Goal: Task Accomplishment & Management: Complete application form

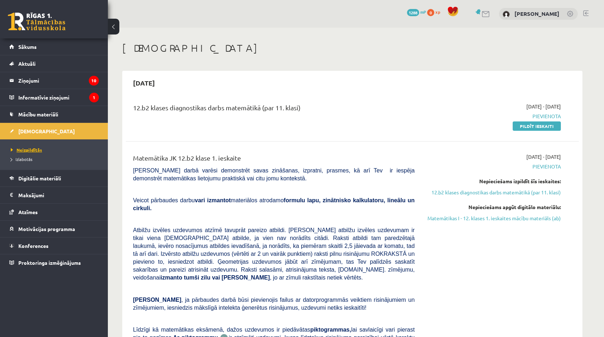
scroll to position [83, 0]
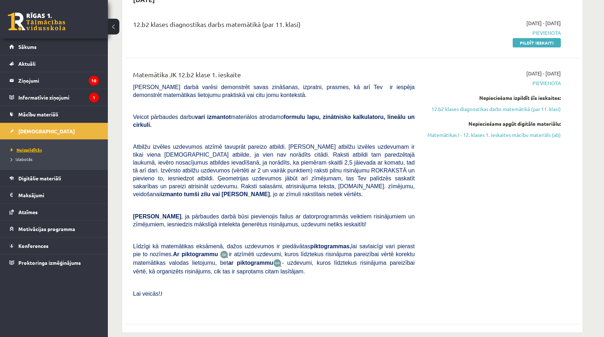
click at [49, 151] on link "Neizpildītās" at bounding box center [56, 150] width 90 height 6
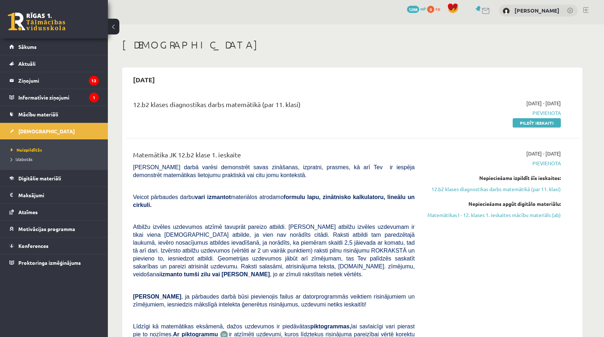
scroll to position [0, 0]
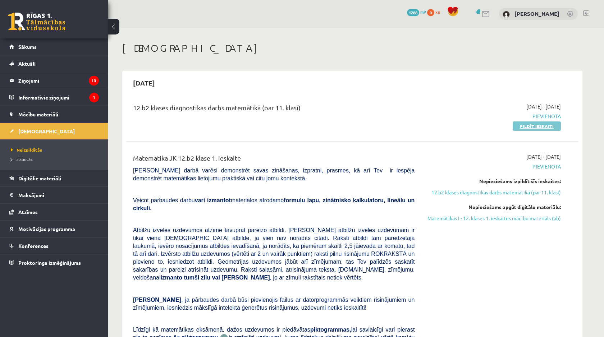
click at [522, 125] on link "Pildīt ieskaiti" at bounding box center [537, 126] width 48 height 9
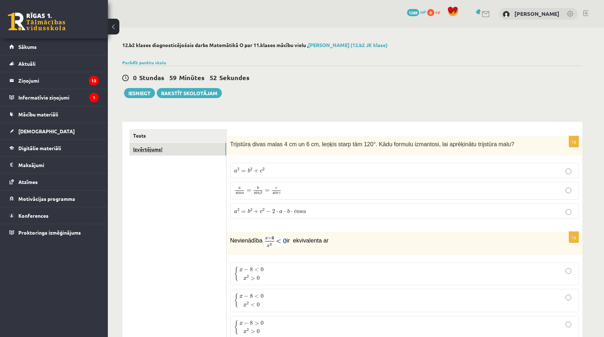
click at [174, 146] on link "Izvērtējums!" at bounding box center [177, 149] width 97 height 13
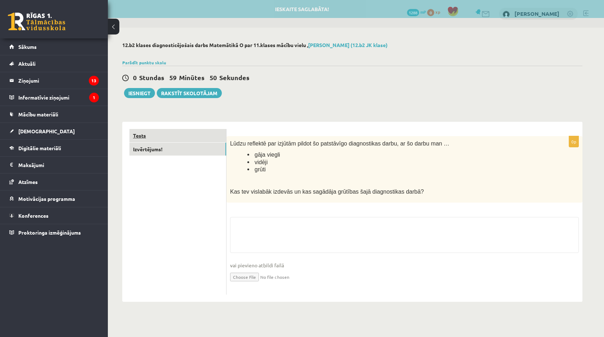
click at [182, 134] on link "Tests" at bounding box center [177, 135] width 97 height 13
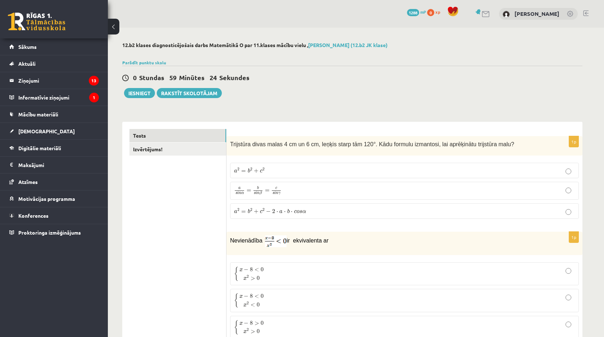
click at [317, 142] on span "Trijstūra divas malas 4 cm un 6 cm, leņķis starp tām 120°. Kādu formulu izmanto…" at bounding box center [372, 144] width 284 height 6
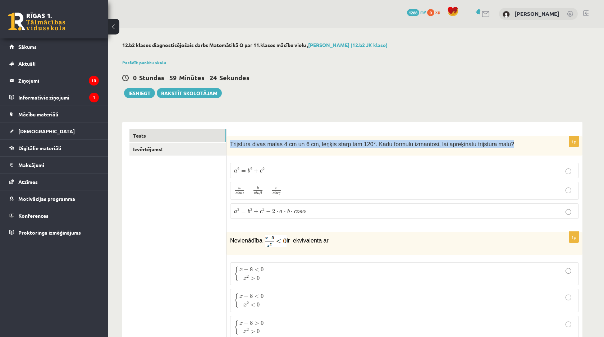
click at [317, 142] on span "Trijstūra divas malas 4 cm un 6 cm, leņķis starp tām 120°. Kādu formulu izmanto…" at bounding box center [372, 144] width 284 height 6
copy div "Trijstūra divas malas 4 cm un 6 cm, leņķis starp tām 120°. Kādu formulu izmanto…"
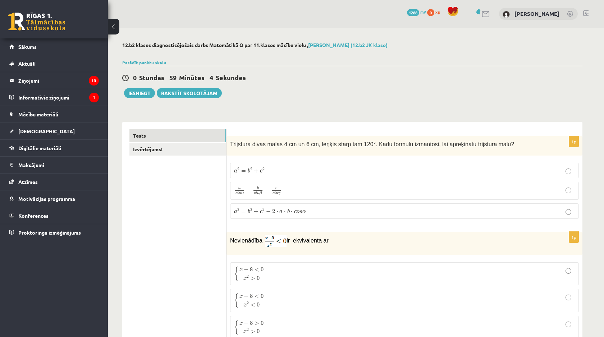
click at [274, 164] on label "a 2 = b 2 + c 2 a 2 = b 2 + c 2" at bounding box center [404, 170] width 349 height 15
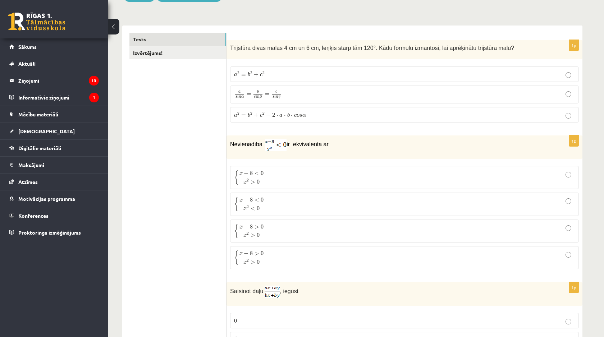
scroll to position [97, 0]
click at [271, 180] on p "{ x − 8 < 0 x 2 > 0 { x − 8 < 0 x 2 > 0" at bounding box center [404, 176] width 341 height 15
click at [296, 204] on p "{ x − 8 < 0 x 2 < 0 { x − 8 < 0 x 2 < 0" at bounding box center [404, 203] width 341 height 15
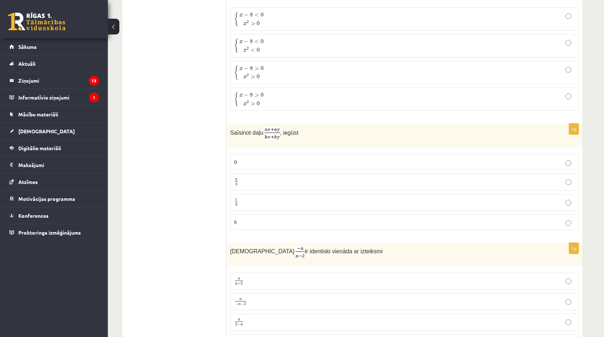
scroll to position [255, 0]
click at [280, 183] on p "a b a b" at bounding box center [404, 181] width 341 height 9
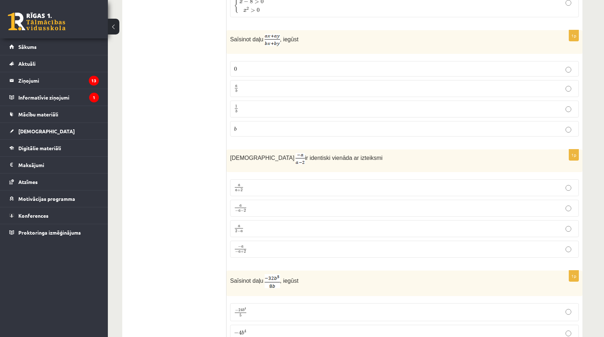
scroll to position [360, 0]
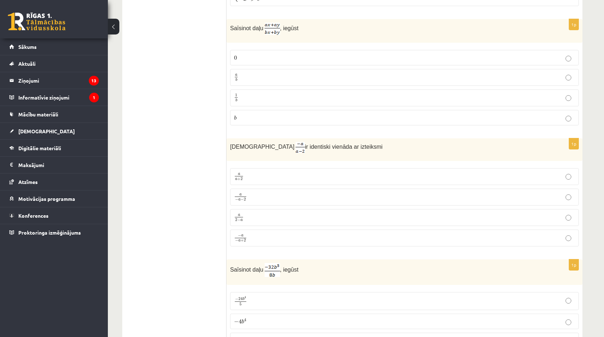
click at [241, 239] on span "+" at bounding box center [242, 240] width 3 height 3
click at [271, 191] on label "a − a − 2 a − a − 2" at bounding box center [404, 197] width 349 height 17
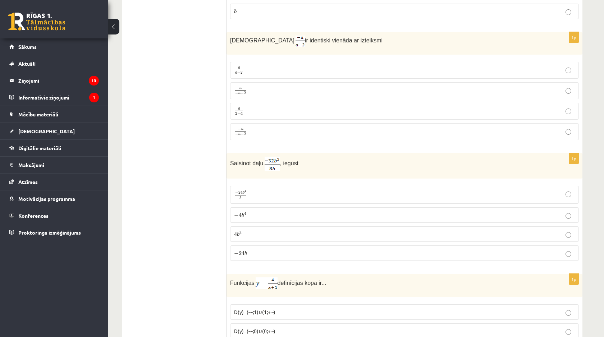
scroll to position [468, 0]
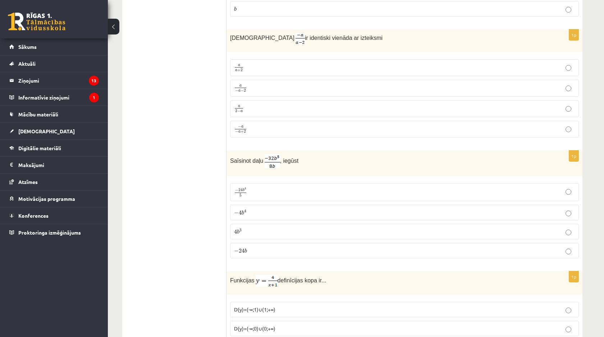
click at [269, 210] on p "− 4 b 4 − 4 b 4" at bounding box center [404, 213] width 341 height 8
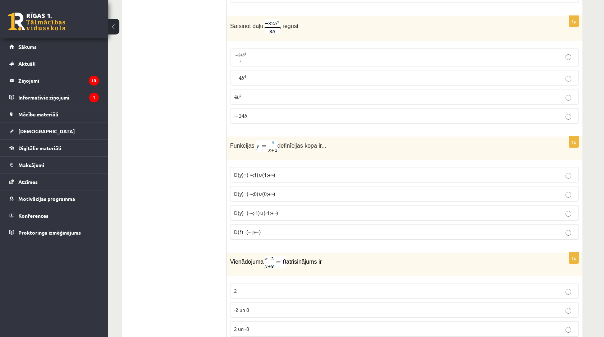
scroll to position [604, 0]
click at [249, 215] on label "D(y)=(-∞;-1)∪(-1;+∞)" at bounding box center [404, 212] width 349 height 15
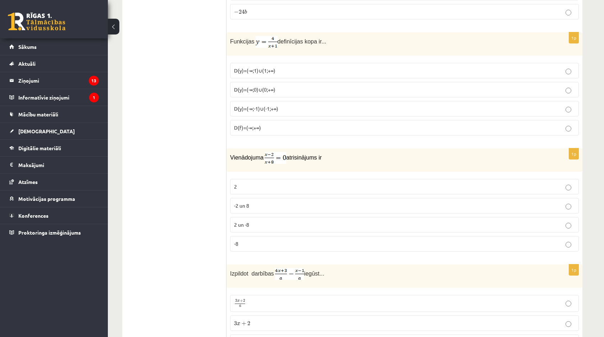
scroll to position [709, 0]
click at [248, 221] on span "2 un -8" at bounding box center [241, 223] width 15 height 6
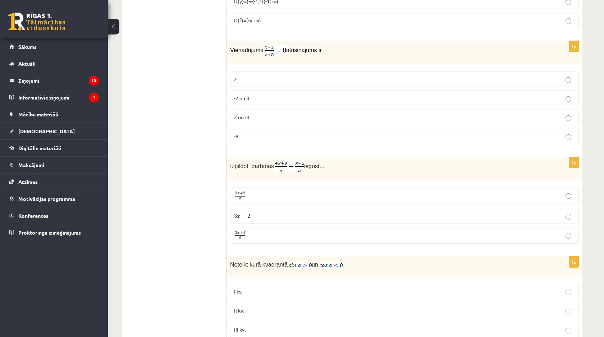
scroll to position [818, 0]
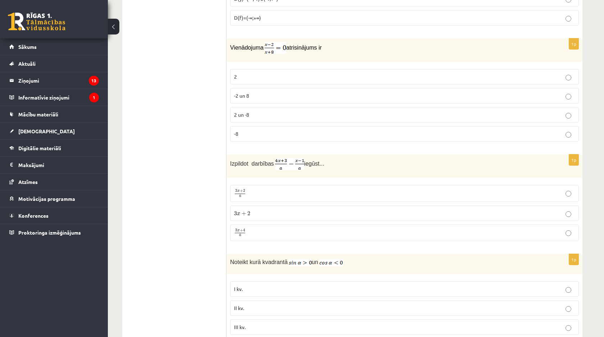
click at [249, 229] on p "3 x + 4 a 3 x + 4 a" at bounding box center [404, 233] width 341 height 9
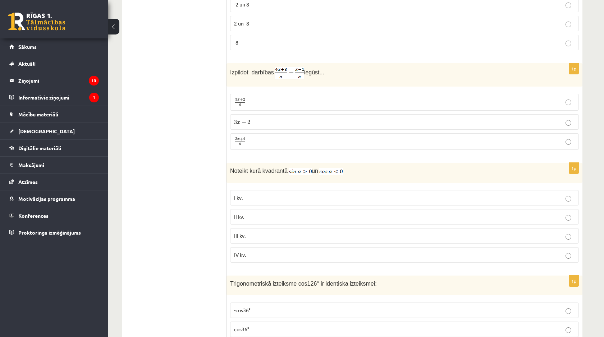
scroll to position [910, 0]
click at [254, 218] on p "II kv." at bounding box center [404, 216] width 341 height 8
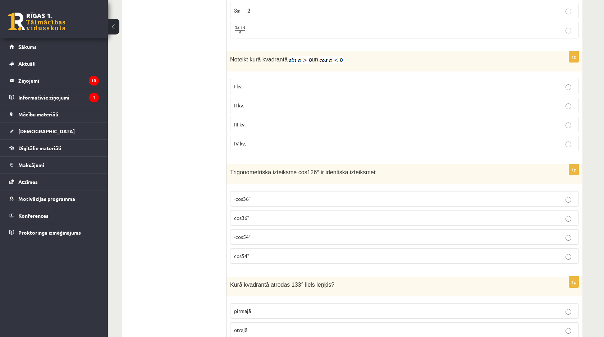
scroll to position [1024, 0]
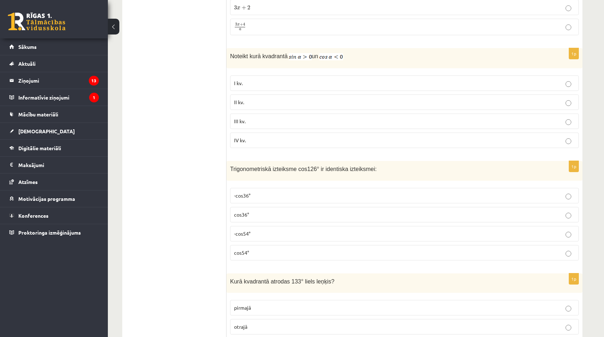
click at [260, 192] on p "-cos36°" at bounding box center [404, 196] width 341 height 8
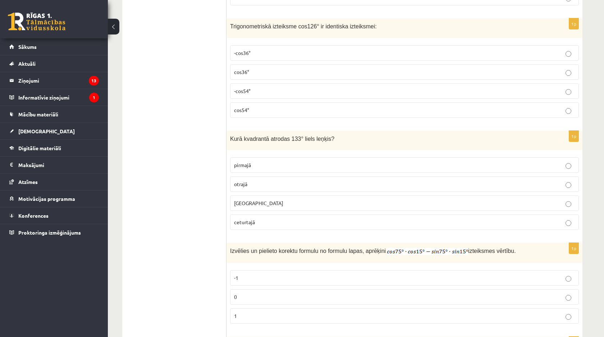
scroll to position [1167, 0]
click at [254, 184] on p "otrajā" at bounding box center [404, 184] width 341 height 8
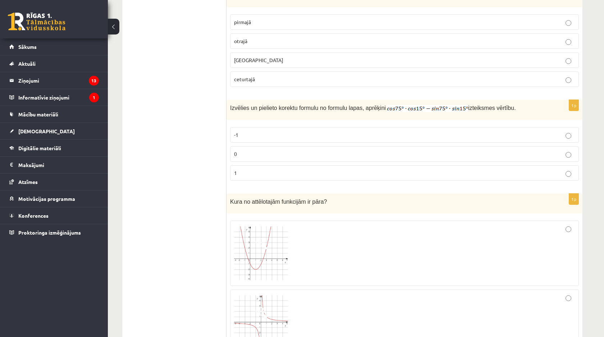
scroll to position [1307, 0]
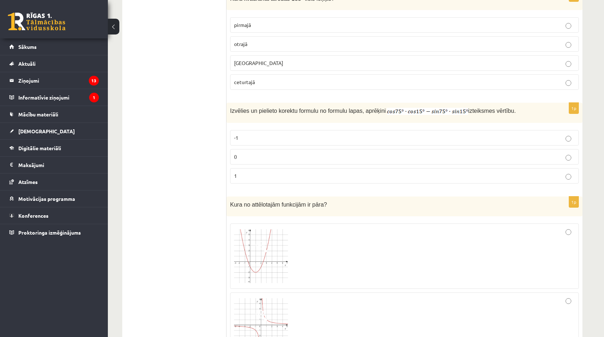
click at [247, 160] on label "0" at bounding box center [404, 156] width 349 height 15
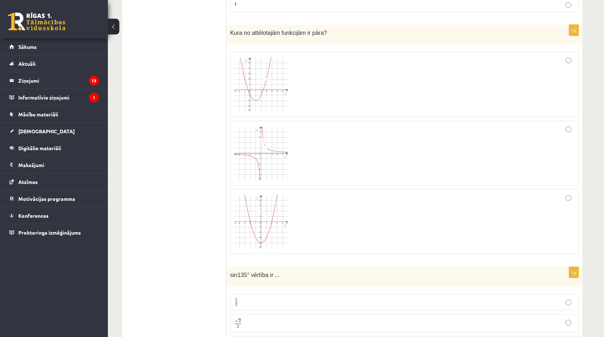
scroll to position [1476, 0]
click at [436, 151] on div at bounding box center [404, 157] width 341 height 58
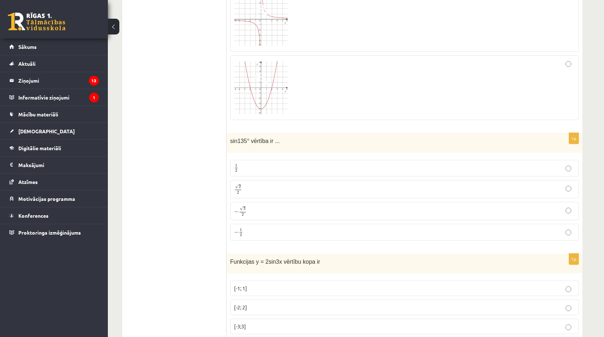
scroll to position [1613, 0]
click at [420, 190] on p "√ 2 2 2 2" at bounding box center [404, 189] width 341 height 10
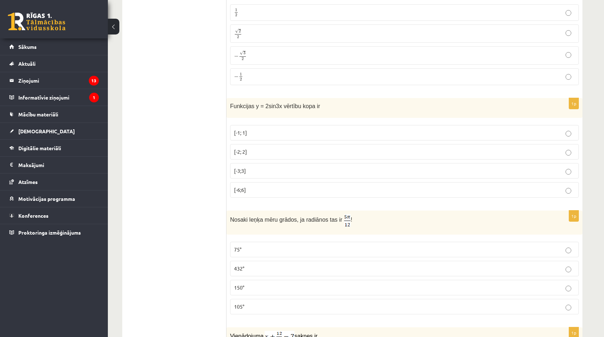
scroll to position [1770, 0]
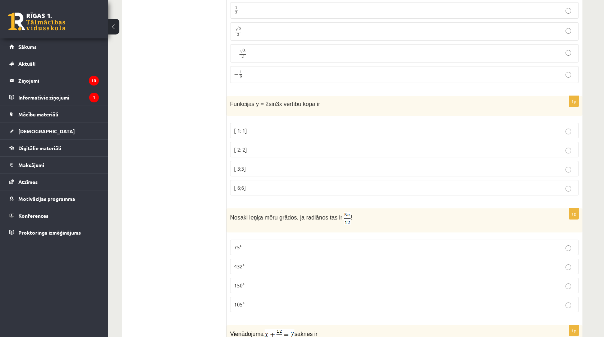
click at [378, 154] on label "[-2; 2]" at bounding box center [404, 149] width 349 height 15
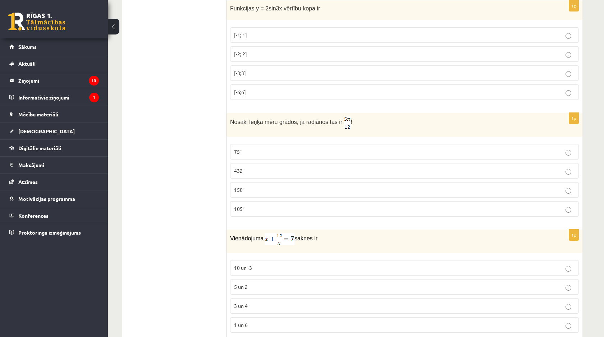
scroll to position [1870, 0]
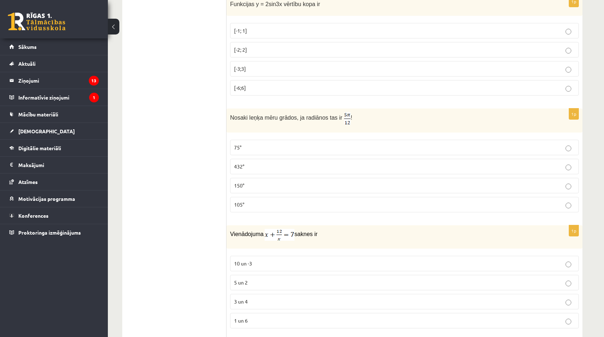
click at [378, 154] on fieldset "75° 432° 150° 105°" at bounding box center [404, 175] width 349 height 78
click at [379, 149] on p "75°" at bounding box center [404, 148] width 341 height 8
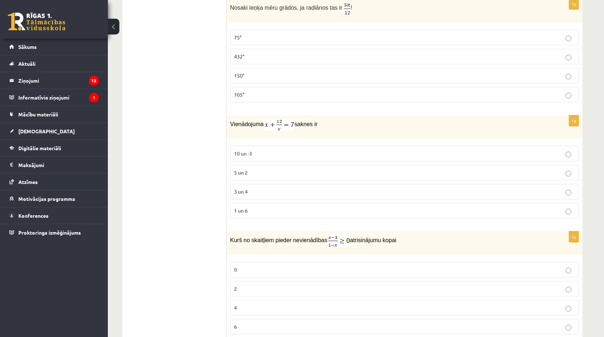
scroll to position [1984, 0]
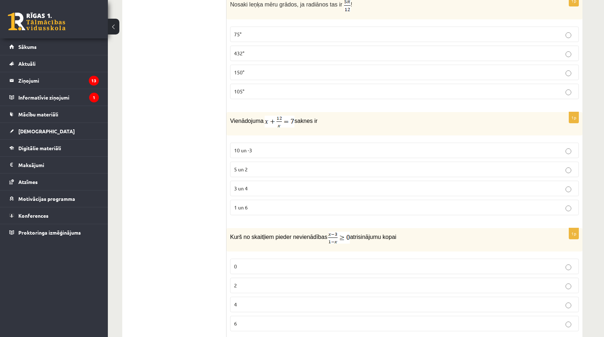
click at [358, 174] on label "5 un 2" at bounding box center [404, 169] width 349 height 15
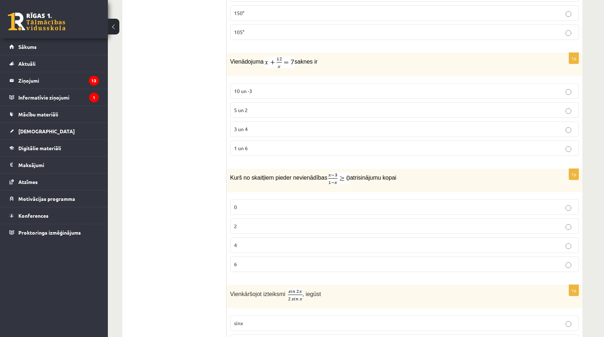
scroll to position [2066, 0]
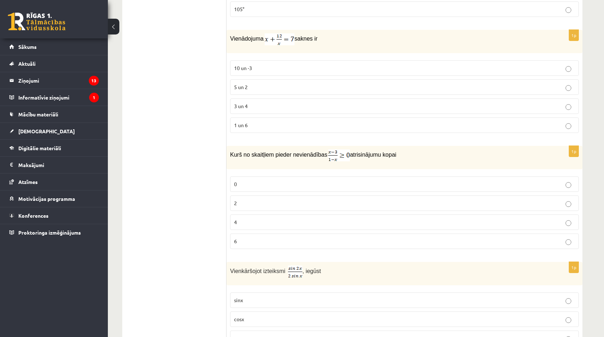
click at [310, 223] on p "4" at bounding box center [404, 223] width 341 height 8
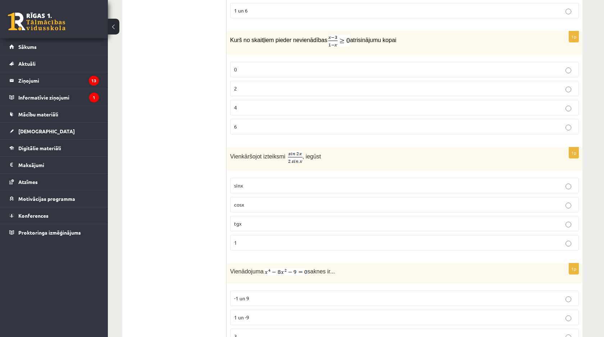
scroll to position [2182, 0]
click at [290, 180] on p "sinx" at bounding box center [404, 184] width 341 height 8
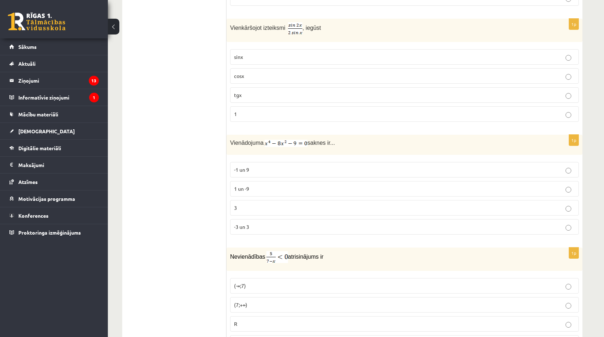
scroll to position [2316, 0]
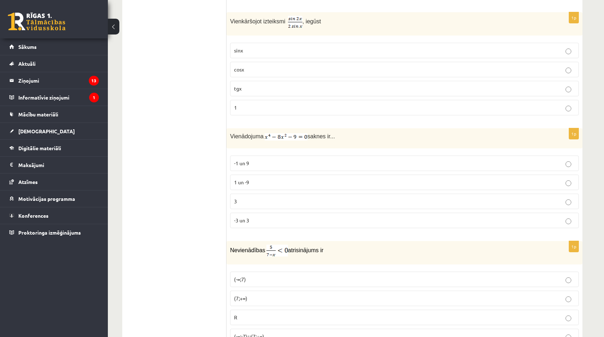
click at [273, 222] on label "-3 un 3" at bounding box center [404, 220] width 349 height 15
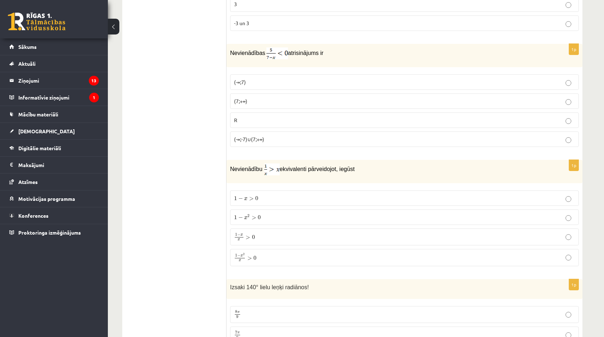
scroll to position [2514, 0]
click at [276, 196] on p "1 − x > 0 1 − x > 0" at bounding box center [404, 198] width 341 height 8
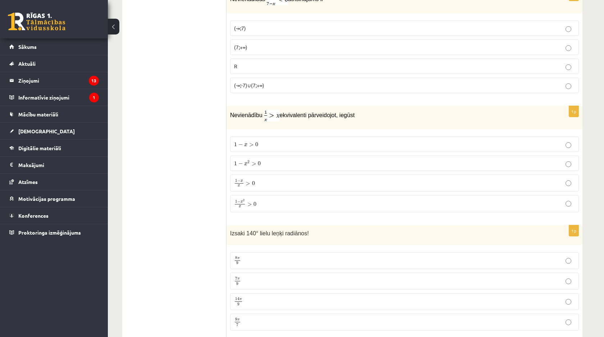
scroll to position [2568, 0]
click at [281, 184] on label "1 − x x > 0 1 − x x > 0" at bounding box center [404, 182] width 349 height 17
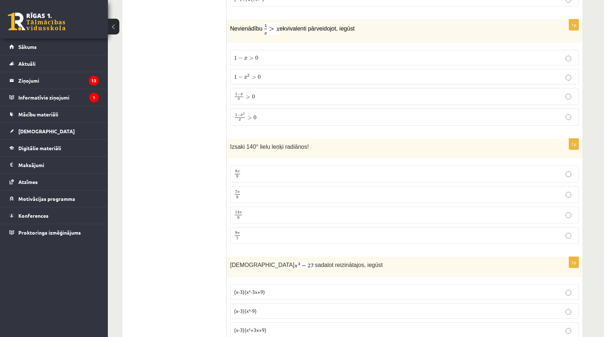
scroll to position [2655, 0]
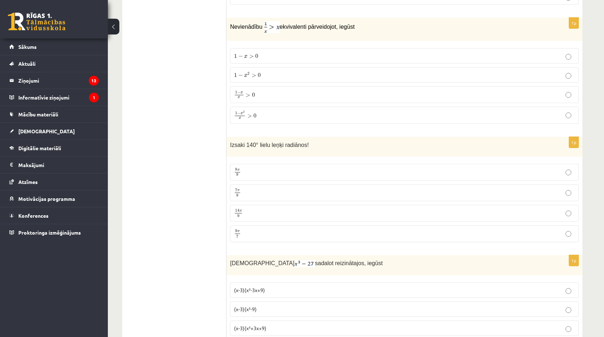
click at [281, 184] on label "7 π 9 7 π 9" at bounding box center [404, 192] width 349 height 17
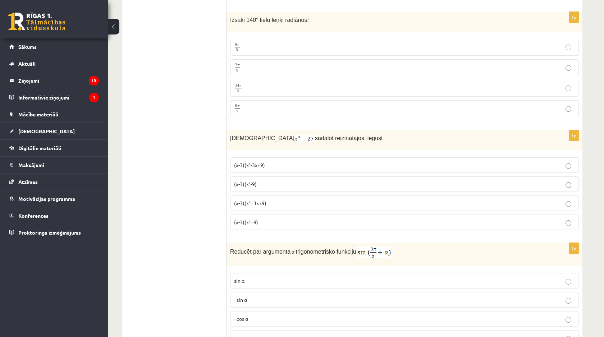
scroll to position [2782, 0]
click at [295, 160] on p "(x-3)(x²-3x+9)" at bounding box center [404, 164] width 341 height 8
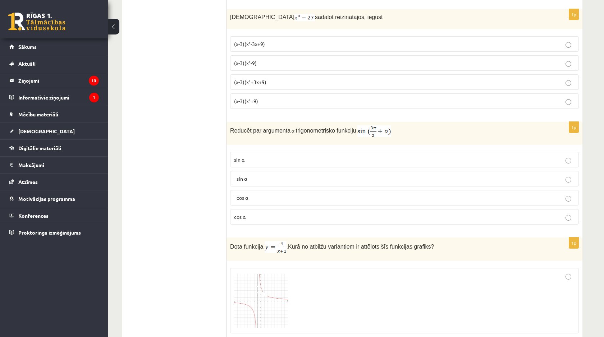
scroll to position [2904, 0]
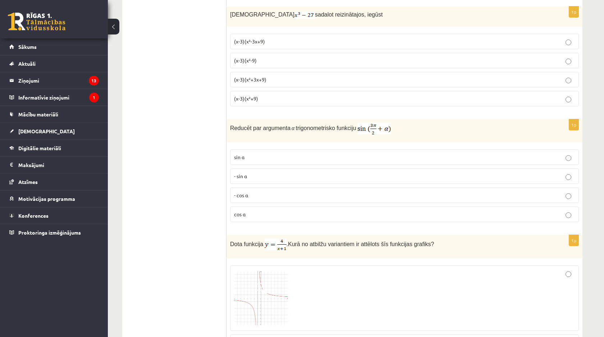
click at [287, 192] on p "- cos ⁡α" at bounding box center [404, 196] width 341 height 8
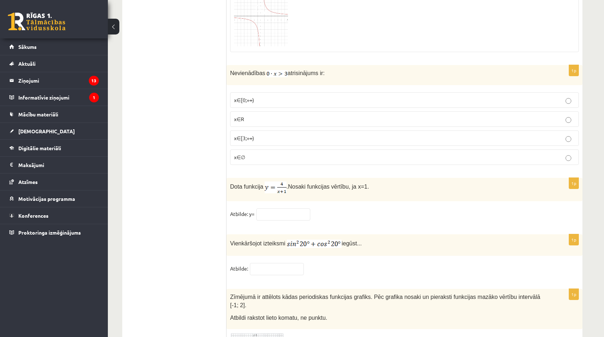
scroll to position [3391, 0]
click at [568, 198] on div "1p Dota funkcija . Nosaki funkcijas vērtību, ja x=1. Atbilde: y=" at bounding box center [405, 201] width 356 height 49
click at [520, 148] on label "x∈∅" at bounding box center [404, 155] width 349 height 15
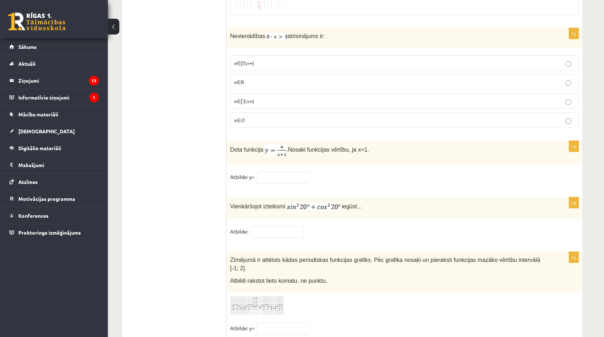
scroll to position [3428, 0]
click at [267, 175] on input "text" at bounding box center [283, 177] width 54 height 12
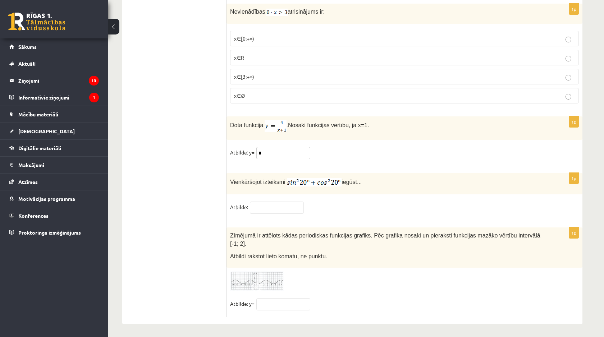
scroll to position [3452, 0]
type input "*"
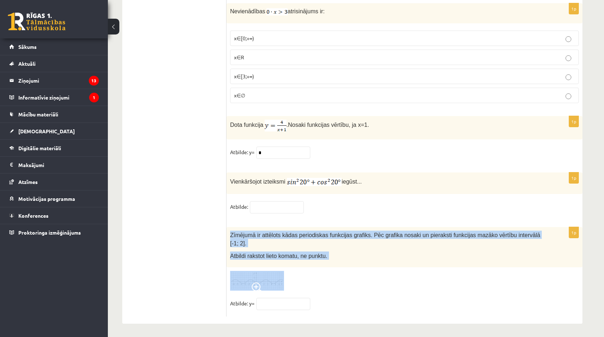
drag, startPoint x: 230, startPoint y: 230, endPoint x: 334, endPoint y: 272, distance: 112.2
click at [334, 272] on div "1p Zīmējumā ir attēlots kādas periodiskas funkcijas grafiks. Pēc grafika nosaki…" at bounding box center [405, 271] width 356 height 89
copy div "Zīmējumā ir attēlots kādas periodiskas funkcijas grafiks. Pēc grafika nosaki un…"
click at [252, 273] on img at bounding box center [257, 281] width 54 height 20
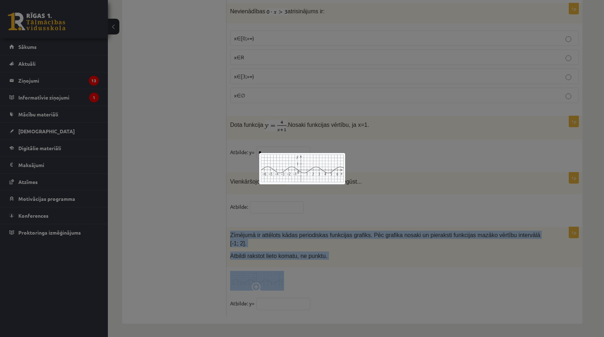
click at [321, 166] on img at bounding box center [302, 168] width 86 height 31
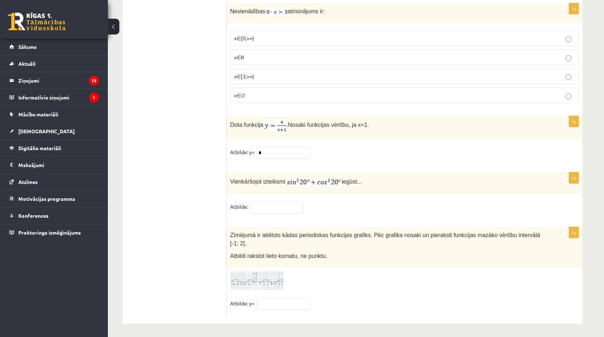
click at [326, 298] on fieldset "Atbilde: y=" at bounding box center [404, 305] width 349 height 15
click at [257, 275] on img at bounding box center [257, 281] width 54 height 20
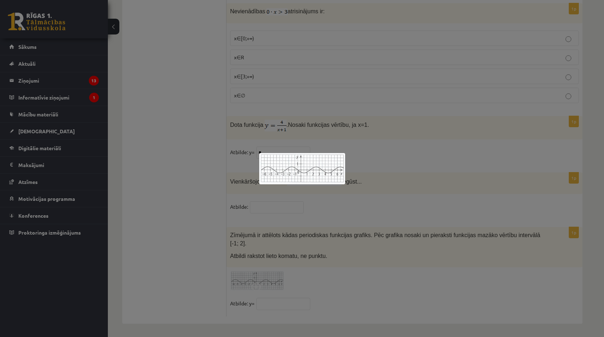
click at [334, 189] on div at bounding box center [302, 168] width 604 height 337
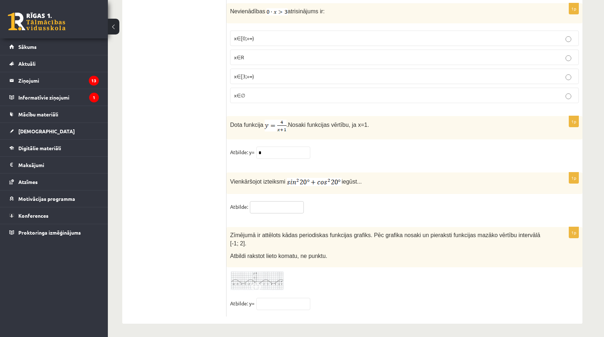
click at [300, 202] on input "text" at bounding box center [277, 207] width 54 height 12
type input "*"
click at [294, 253] on span "Atbildi rakstot lieto komatu, ne punktu." at bounding box center [278, 256] width 97 height 6
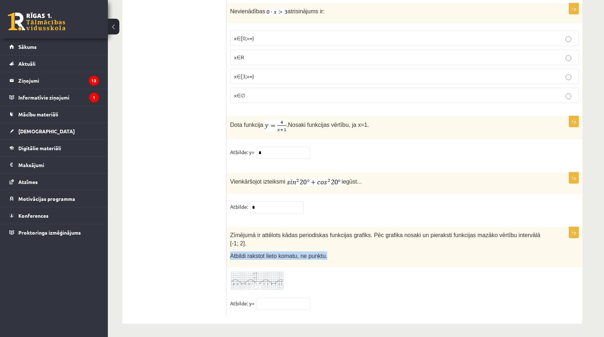
copy div "Atbildi rakstot lieto komatu, ne punktu."
click at [272, 300] on input "text" at bounding box center [283, 304] width 54 height 12
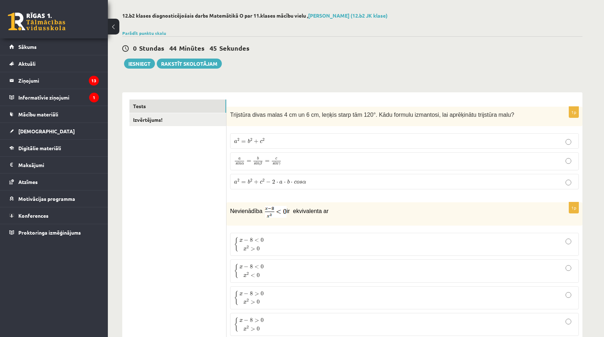
scroll to position [0, 0]
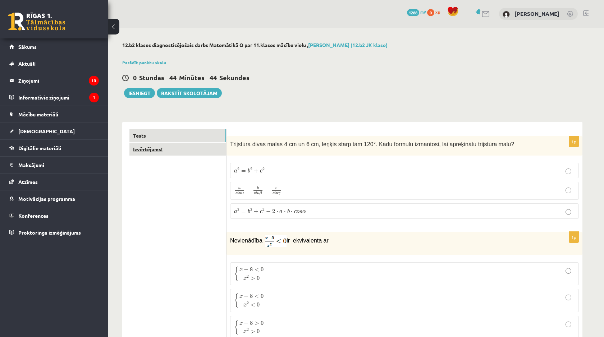
type input "**"
click at [173, 153] on link "Izvērtējums!" at bounding box center [177, 149] width 97 height 13
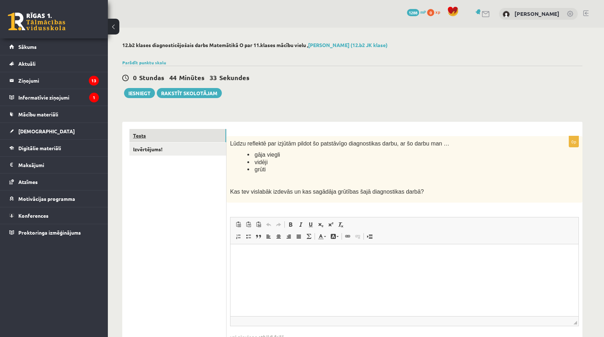
click at [174, 137] on link "Tests" at bounding box center [177, 135] width 97 height 13
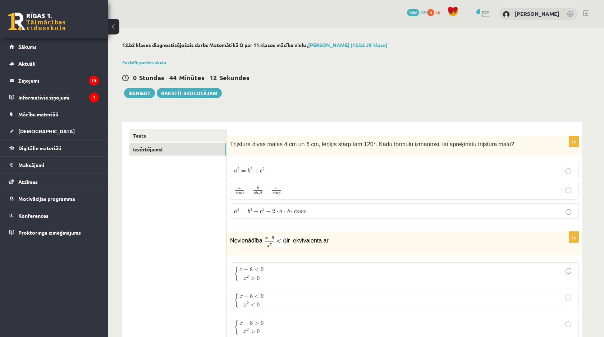
click at [196, 146] on link "Izvērtējums!" at bounding box center [177, 149] width 97 height 13
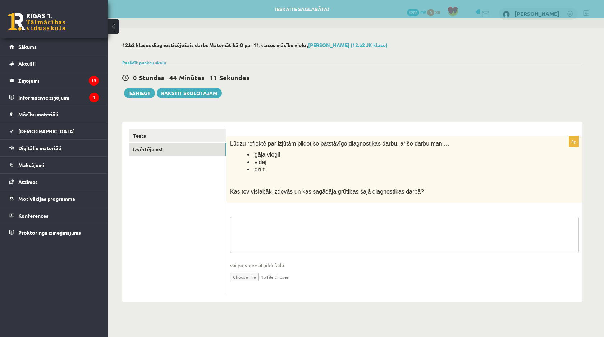
click at [272, 230] on textarea at bounding box center [404, 235] width 349 height 36
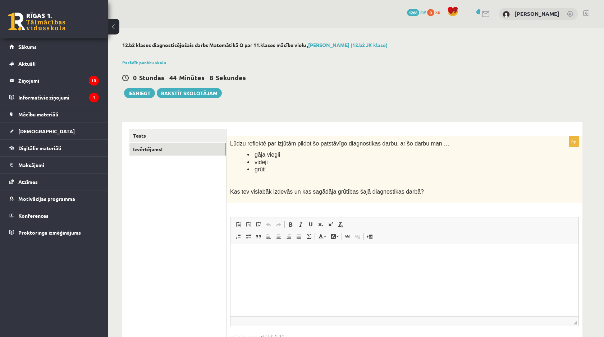
click at [268, 244] on iframe at bounding box center [404, 280] width 348 height 72
click at [266, 259] on p "Rich Text Editor, wiswyg-editor-user-answer-47024965120660" at bounding box center [405, 255] width 334 height 8
click at [273, 258] on p "**********" at bounding box center [405, 255] width 334 height 8
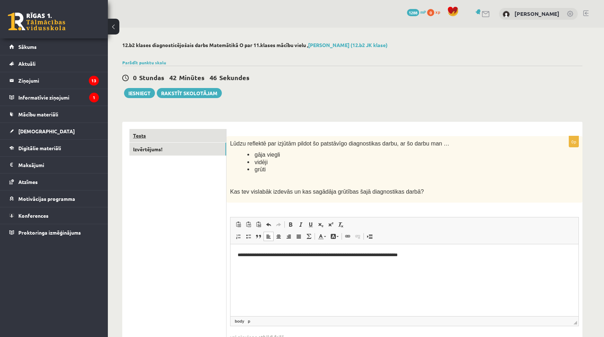
click at [156, 138] on link "Tests" at bounding box center [177, 135] width 97 height 13
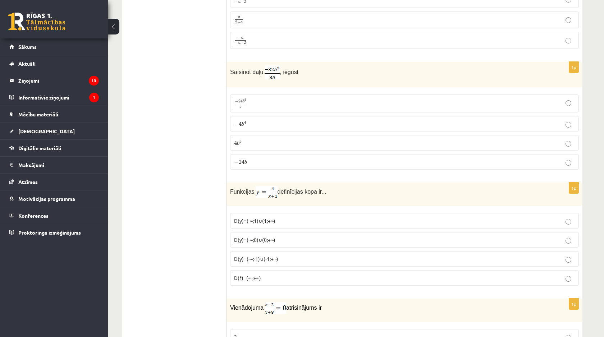
scroll to position [465, 0]
